Goal: Information Seeking & Learning: Learn about a topic

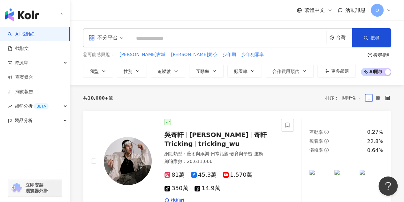
click at [161, 35] on input "search" at bounding box center [228, 38] width 191 height 12
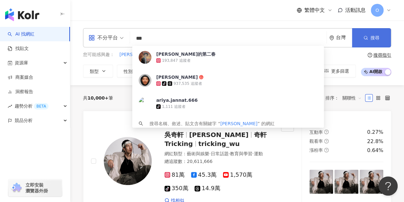
type input "***"
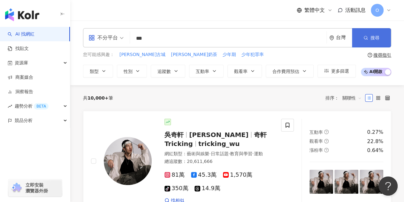
click at [359, 33] on button "搜尋" at bounding box center [371, 37] width 39 height 19
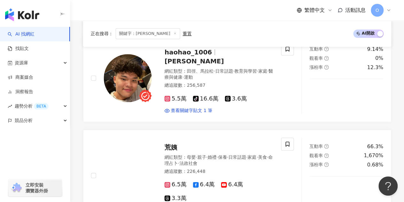
scroll to position [383, 0]
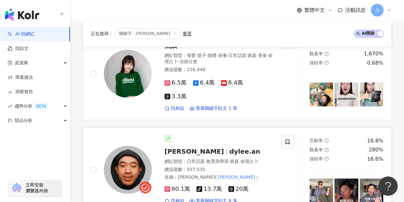
click at [229, 147] on span "dylee.an" at bounding box center [244, 151] width 31 height 8
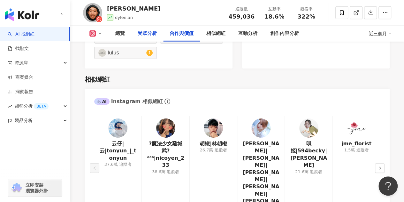
scroll to position [958, 0]
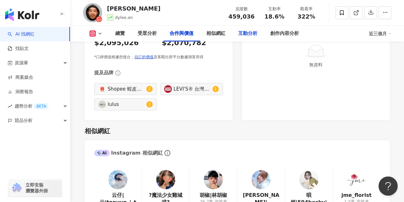
click at [257, 32] on div "互動分析" at bounding box center [248, 34] width 32 height 16
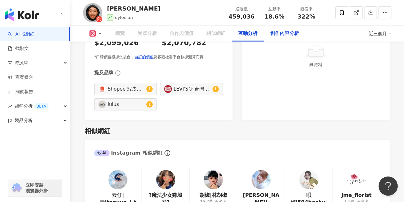
scroll to position [1242, 0]
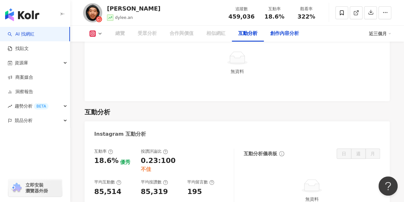
click at [294, 36] on div "創作內容分析" at bounding box center [284, 34] width 29 height 8
click at [288, 37] on div "創作內容分析" at bounding box center [285, 34] width 42 height 16
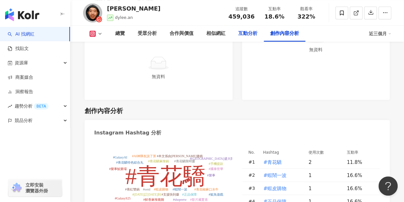
click at [247, 32] on div "互動分析" at bounding box center [247, 34] width 19 height 8
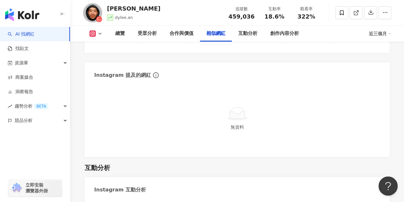
scroll to position [1146, 0]
